Goal: Task Accomplishment & Management: Complete application form

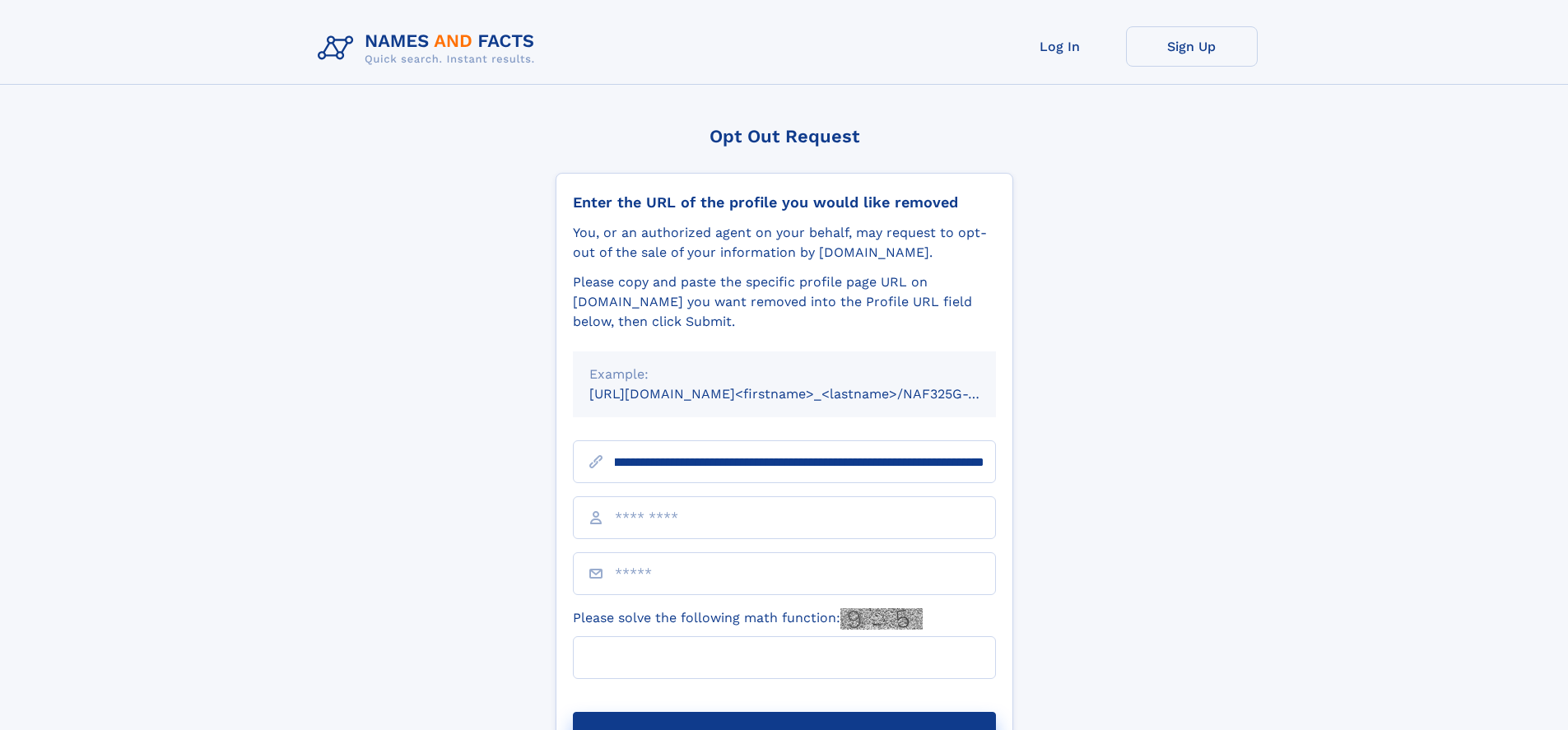
scroll to position [0, 197]
type input "**********"
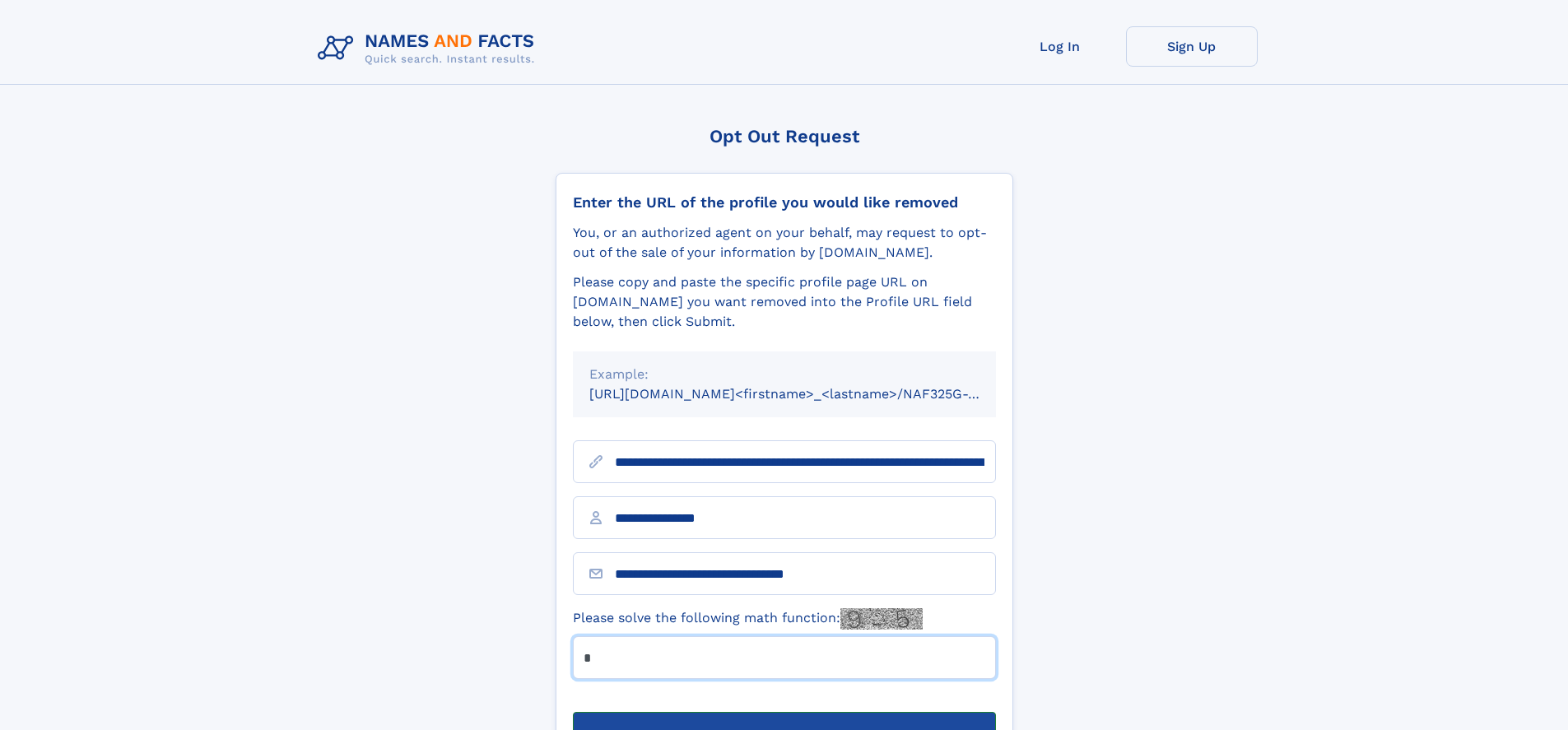
type input "*"
click at [783, 712] on button "Submit Opt Out Request" at bounding box center [784, 739] width 423 height 53
